Goal: Task Accomplishment & Management: Manage account settings

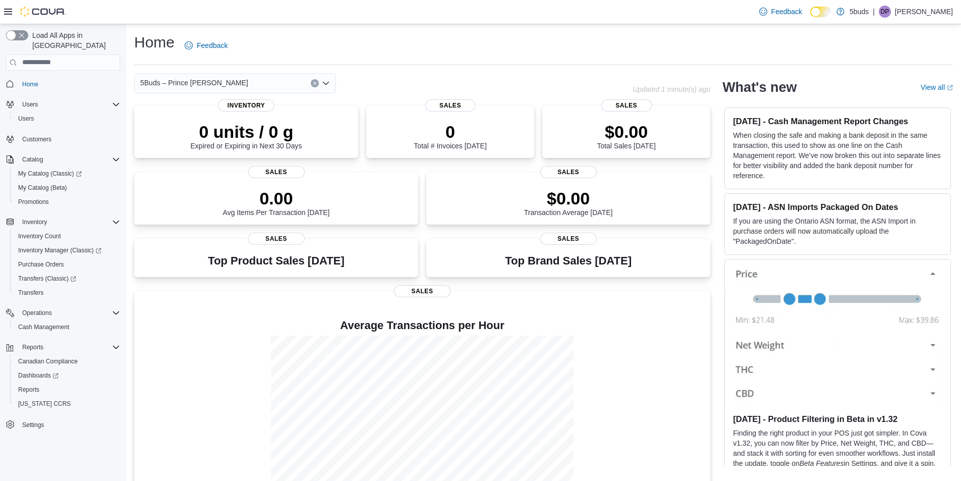
click at [911, 6] on div "| DP Dustin Pilon" at bounding box center [913, 12] width 80 height 12
click at [889, 96] on span "Sign Out" at bounding box center [887, 99] width 27 height 10
